Goal: Task Accomplishment & Management: Manage account settings

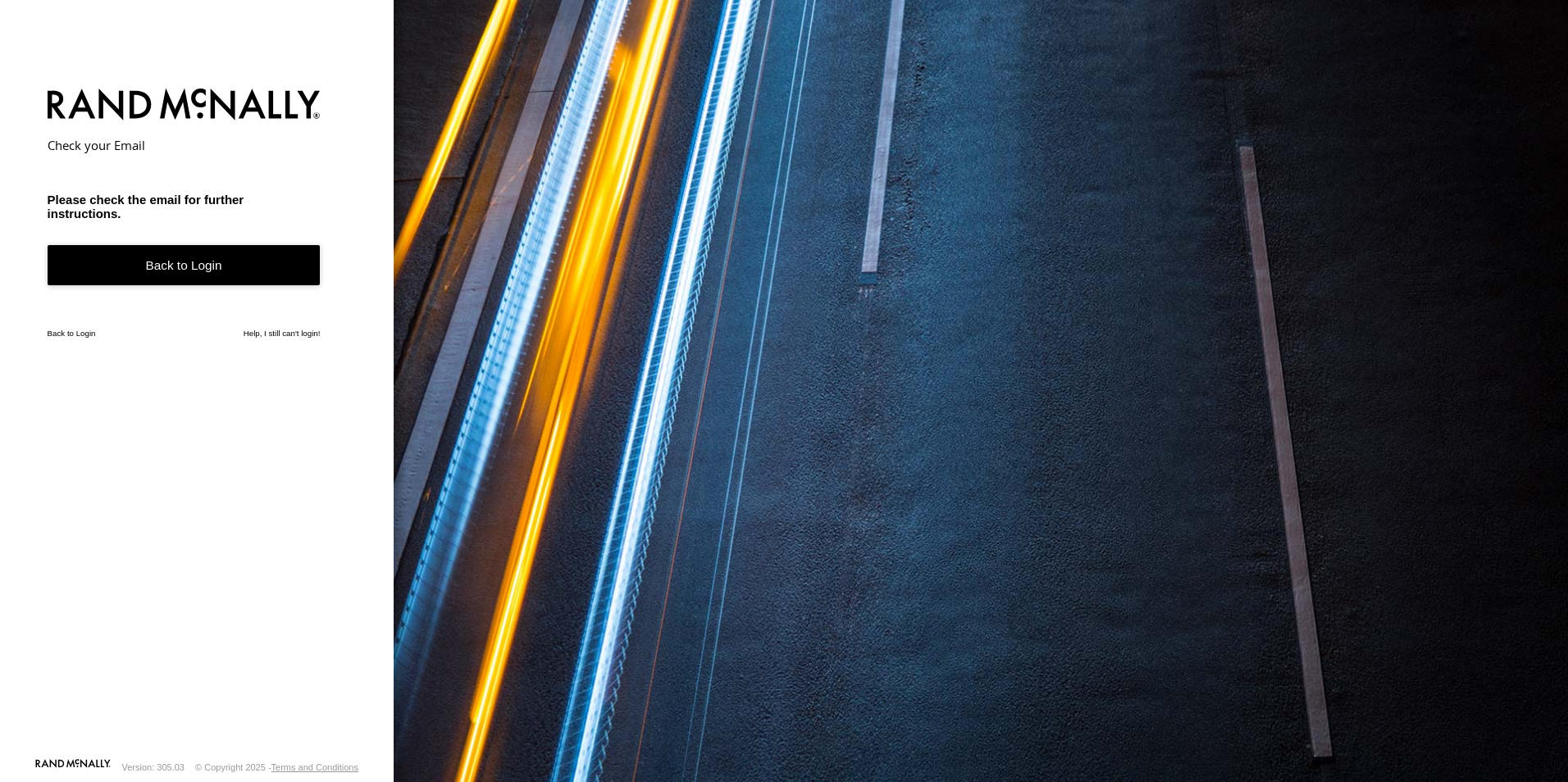
click at [210, 262] on link "Back to Login" at bounding box center [184, 265] width 273 height 40
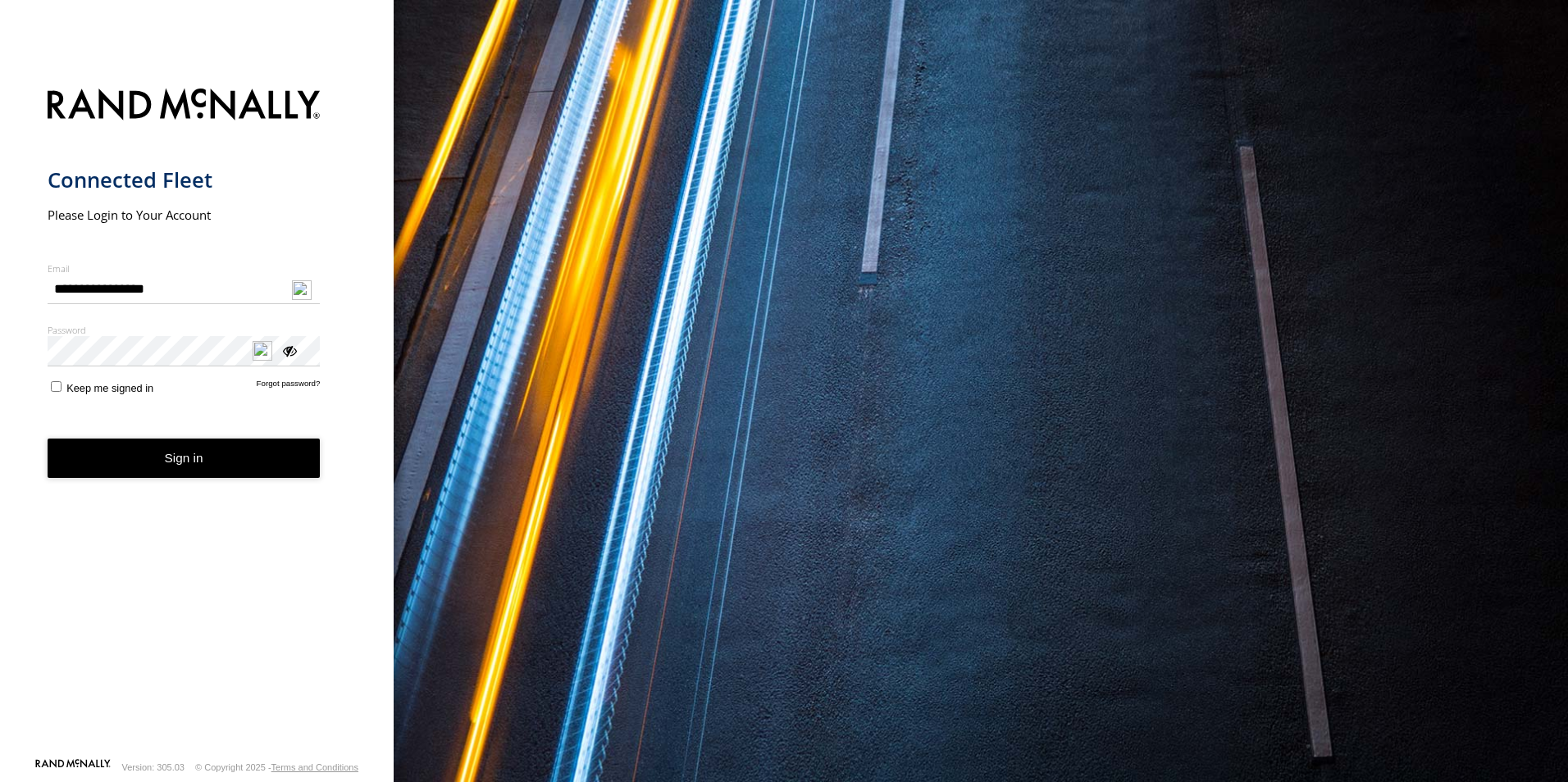
type input "**********"
click at [165, 332] on label "Password" at bounding box center [184, 329] width 273 height 13
click at [287, 354] on div "ViewPassword" at bounding box center [288, 350] width 17 height 17
click at [290, 351] on div "ViewPassword" at bounding box center [288, 350] width 17 height 17
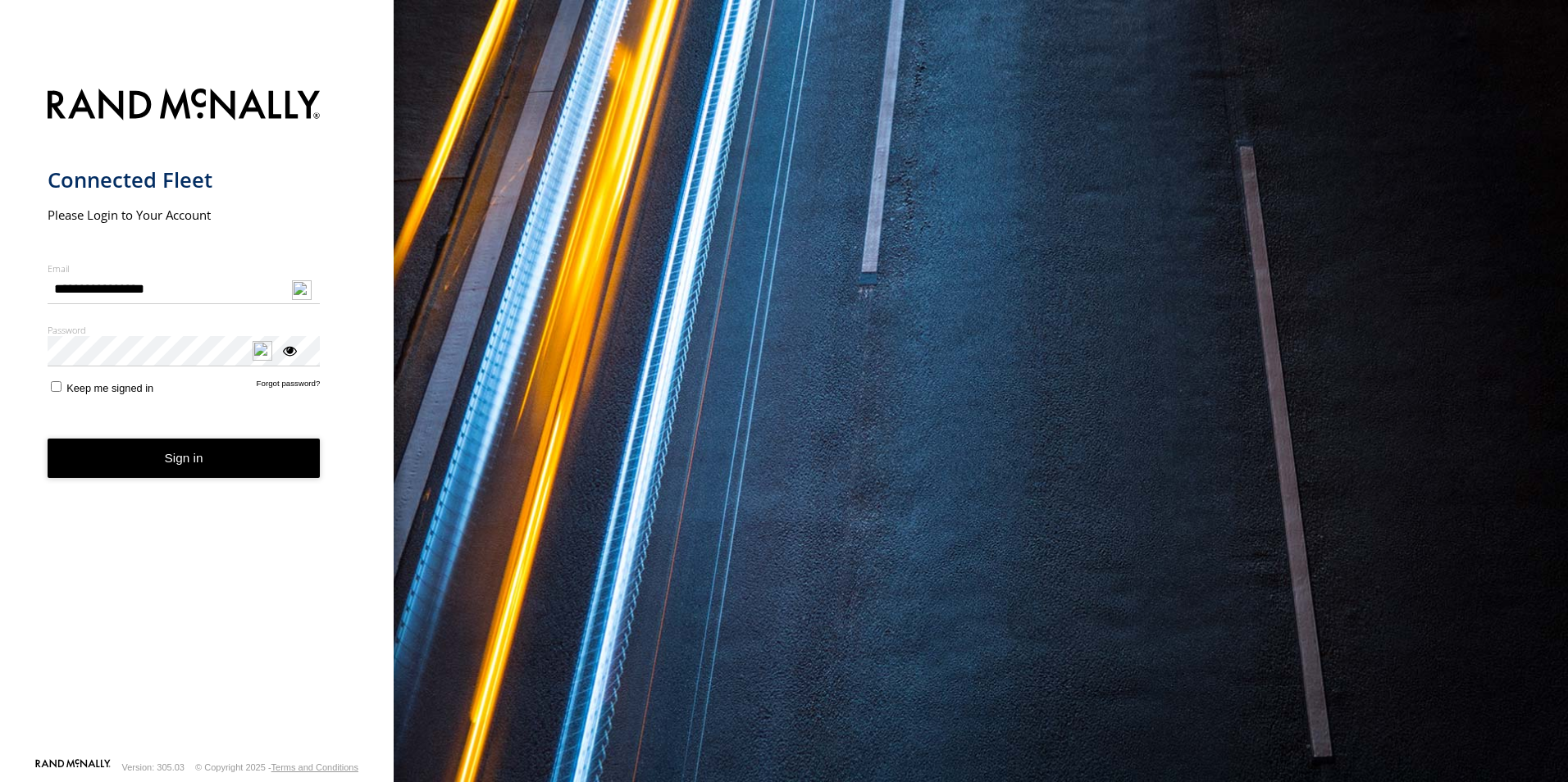
click at [290, 351] on div "ViewPassword" at bounding box center [288, 350] width 17 height 17
click at [186, 465] on button "Sign in" at bounding box center [184, 458] width 273 height 40
